Goal: Navigation & Orientation: Find specific page/section

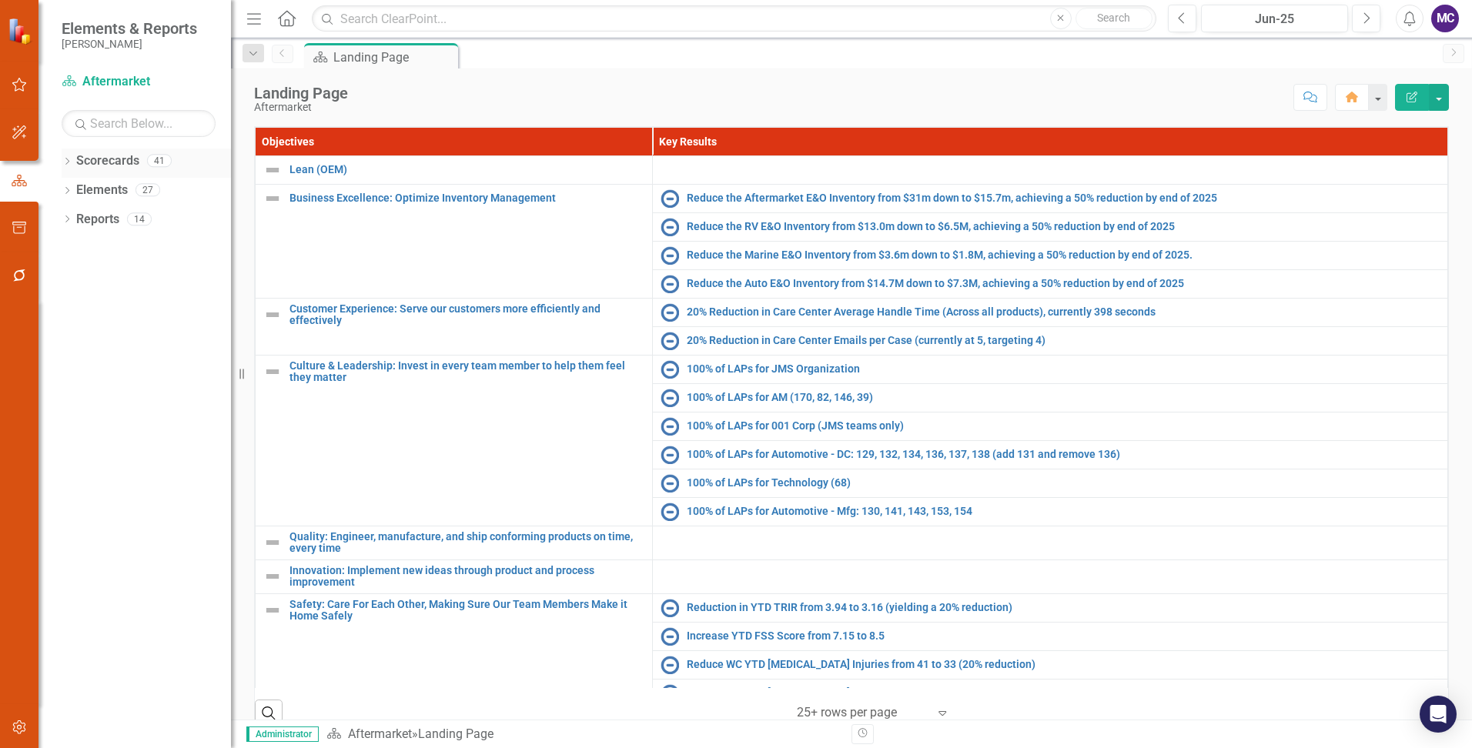
click at [68, 159] on icon "Dropdown" at bounding box center [67, 163] width 11 height 8
click at [77, 186] on icon "Dropdown" at bounding box center [75, 189] width 12 height 9
click at [153, 186] on link "2025 [PERSON_NAME] Enterprise" at bounding box center [158, 191] width 146 height 18
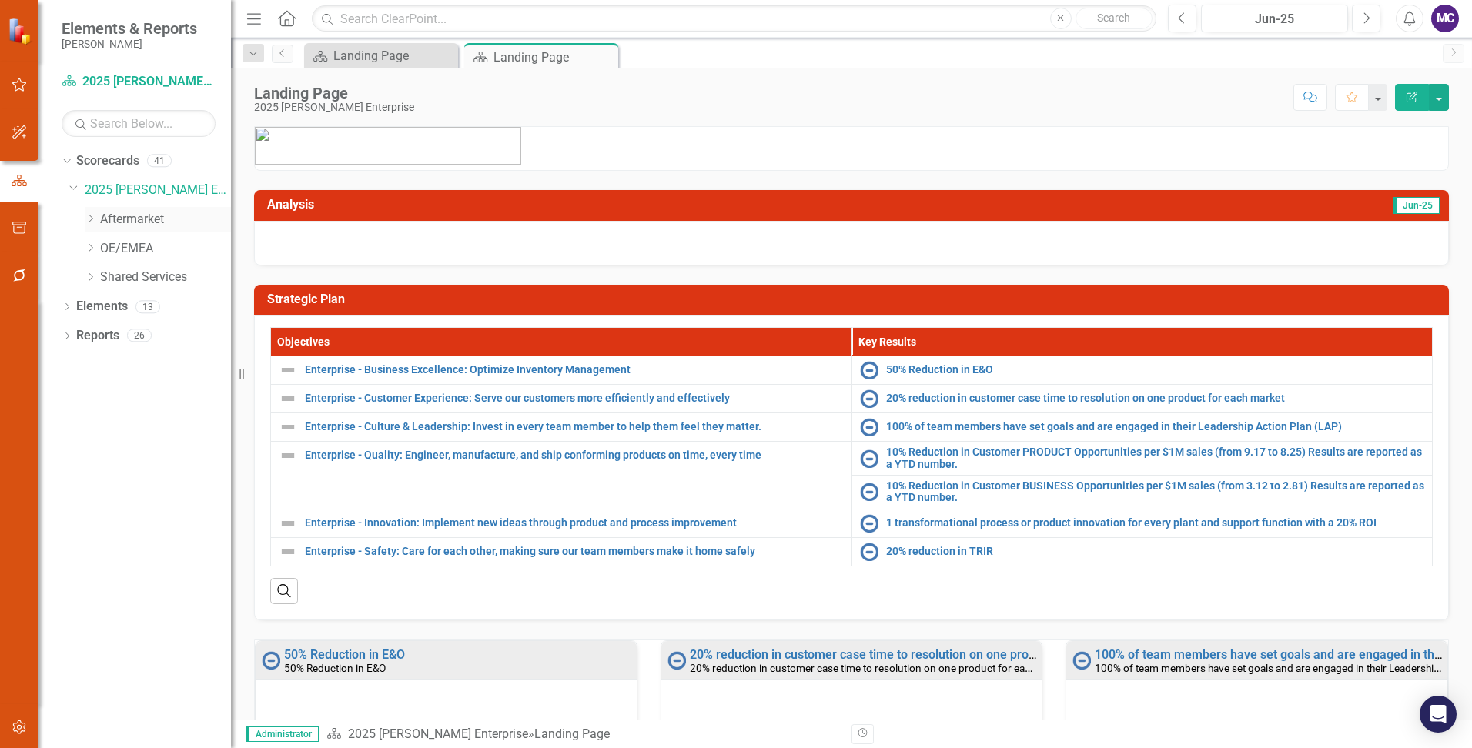
click at [152, 220] on link "Aftermarket" at bounding box center [165, 220] width 131 height 18
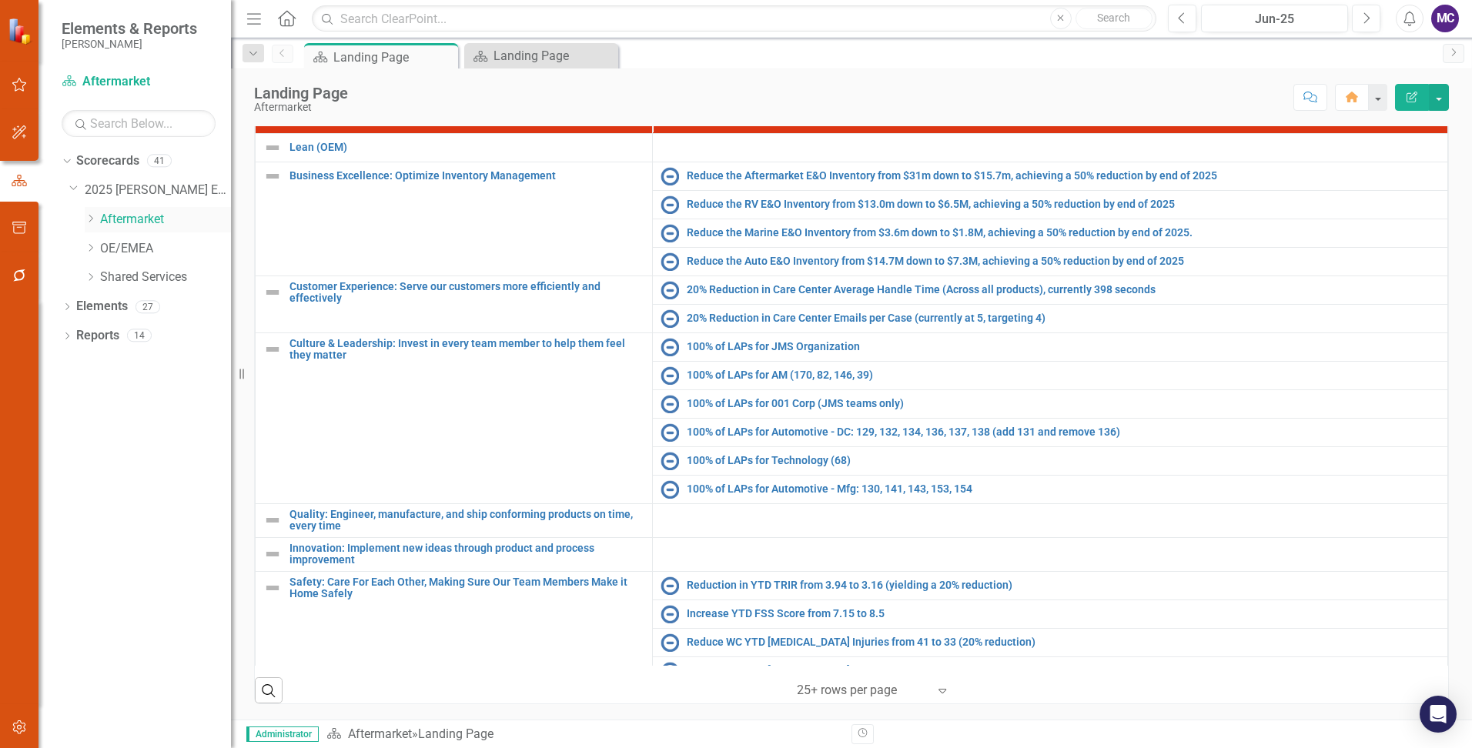
click at [92, 216] on icon "Dropdown" at bounding box center [91, 218] width 12 height 9
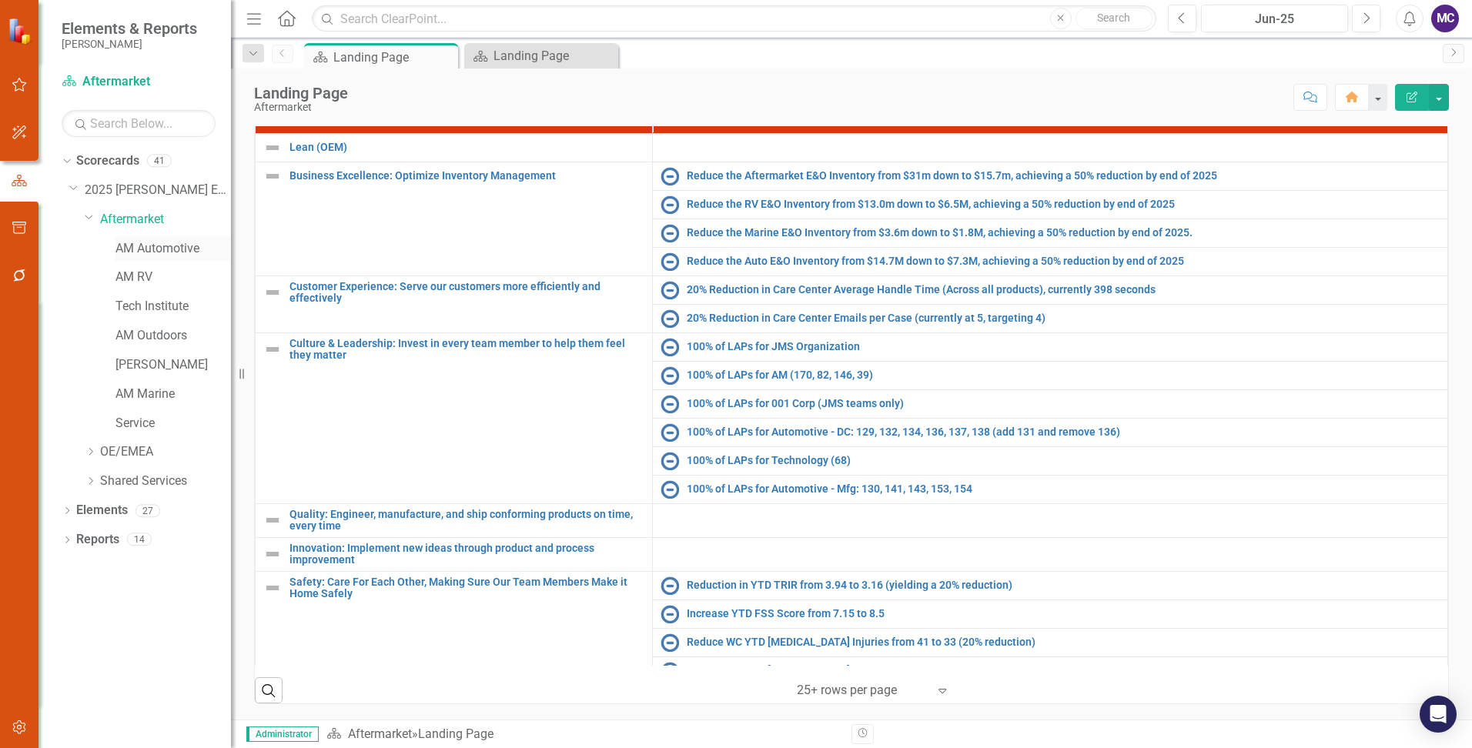
click at [161, 245] on link "AM Automotive" at bounding box center [172, 249] width 115 height 18
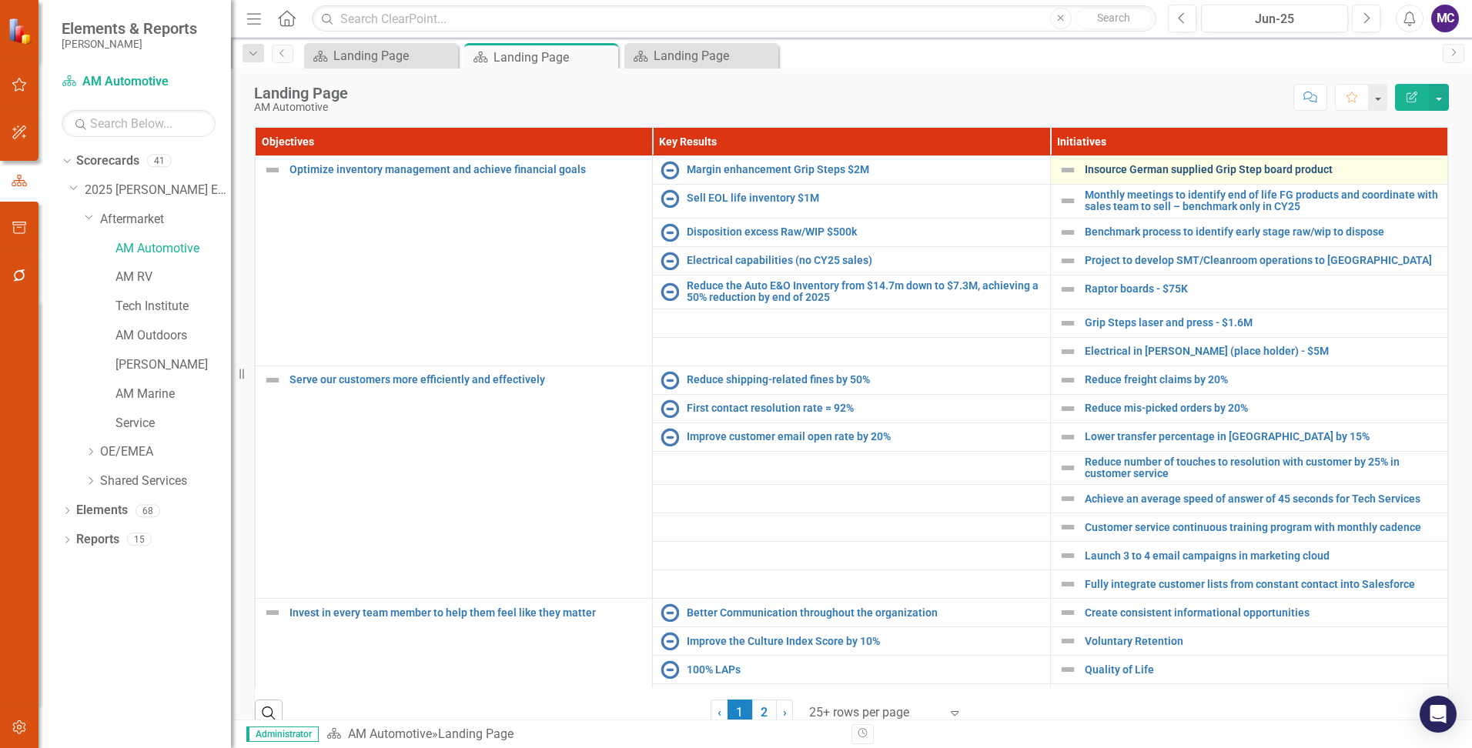
click at [1134, 171] on link "Insource German supplied Grip Step board product" at bounding box center [1262, 170] width 355 height 12
